Goal: Task Accomplishment & Management: Use online tool/utility

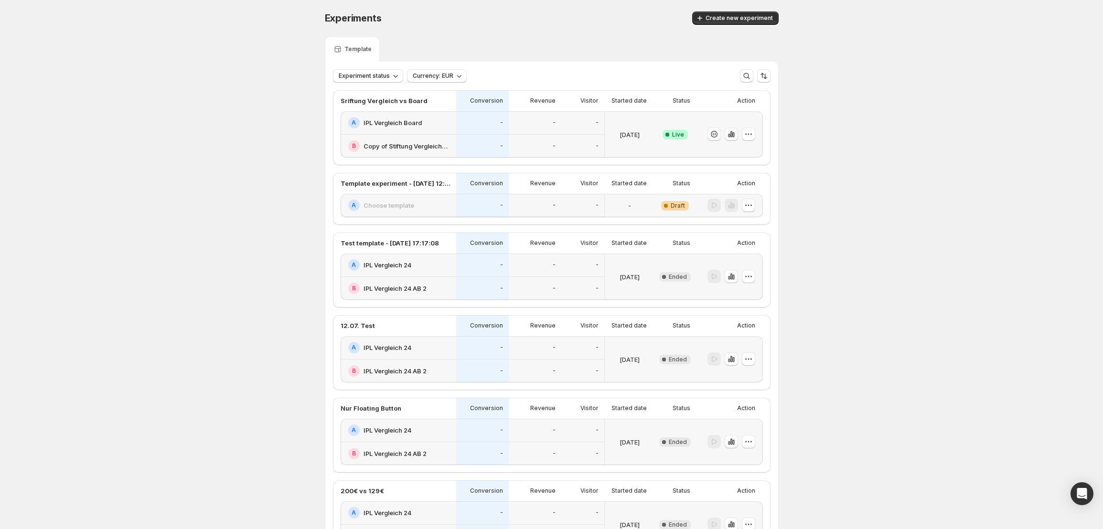
click at [734, 134] on icon "button" at bounding box center [732, 134] width 10 height 10
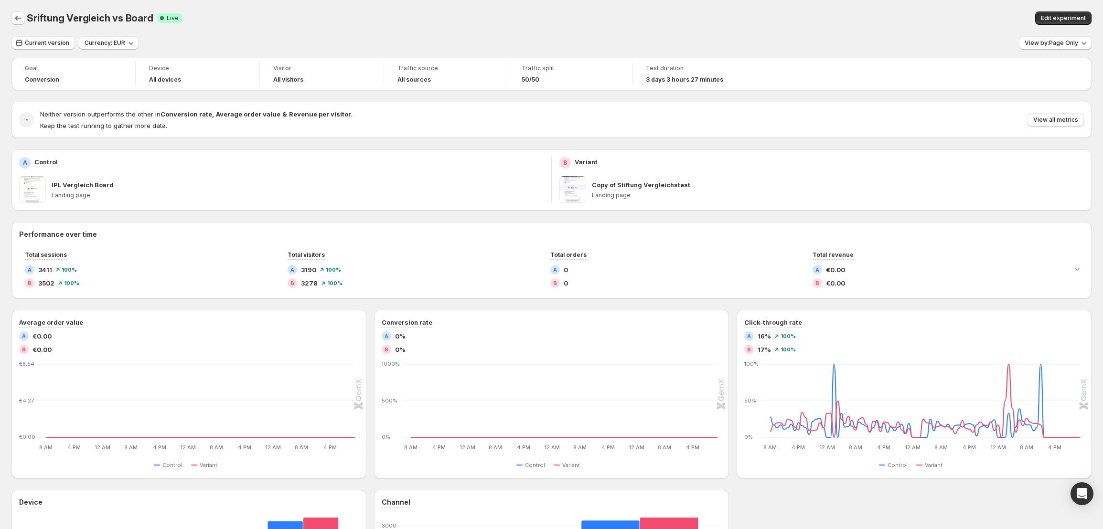
click at [21, 21] on icon "Back" at bounding box center [18, 18] width 10 height 10
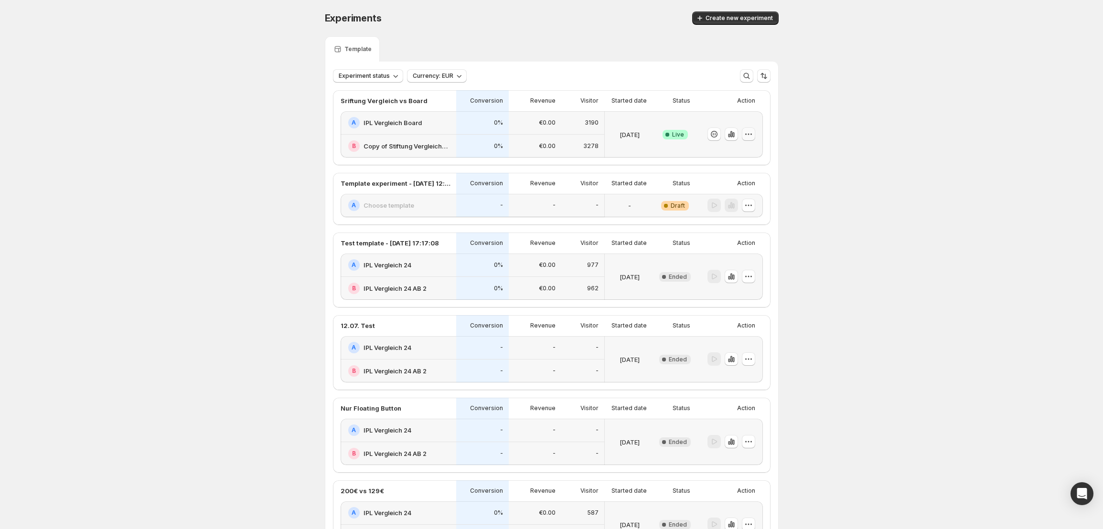
click at [755, 133] on button "button" at bounding box center [748, 134] width 13 height 13
click at [750, 183] on span "End experiment" at bounding box center [733, 187] width 46 height 8
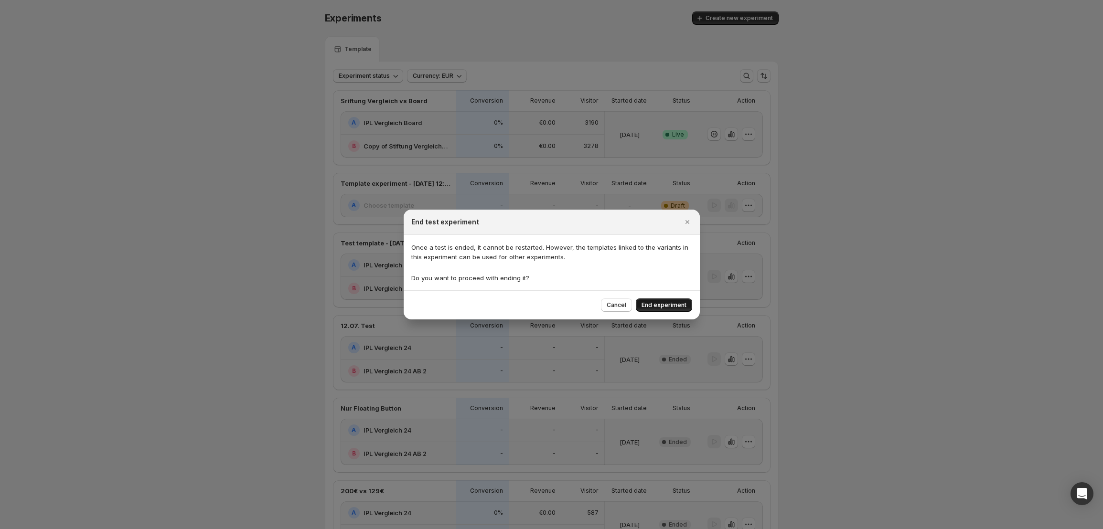
click at [682, 306] on span "End experiment" at bounding box center [664, 306] width 45 height 8
